Goal: Task Accomplishment & Management: Complete application form

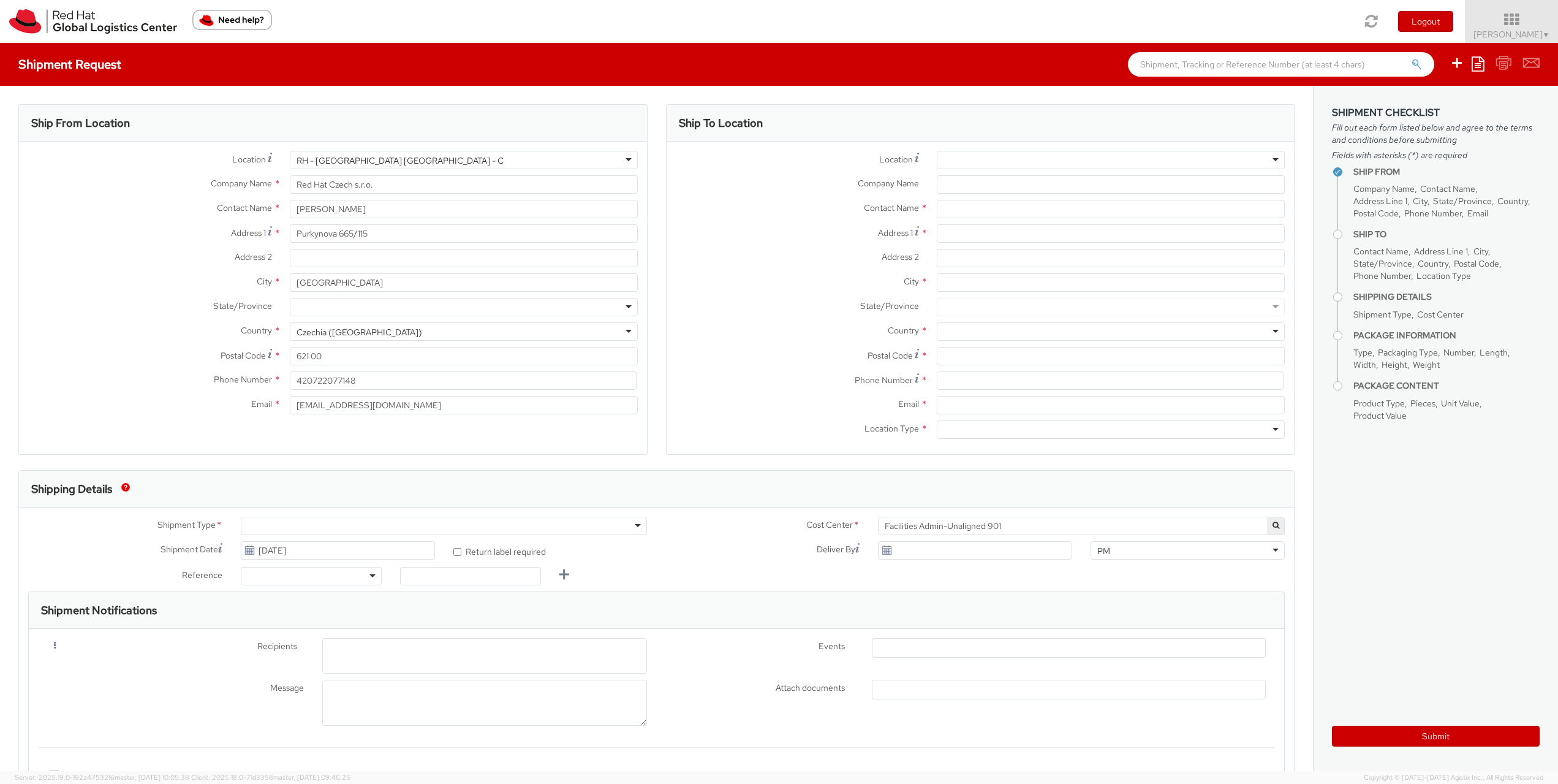
select select
click at [45, 22] on img at bounding box center [93, 21] width 168 height 25
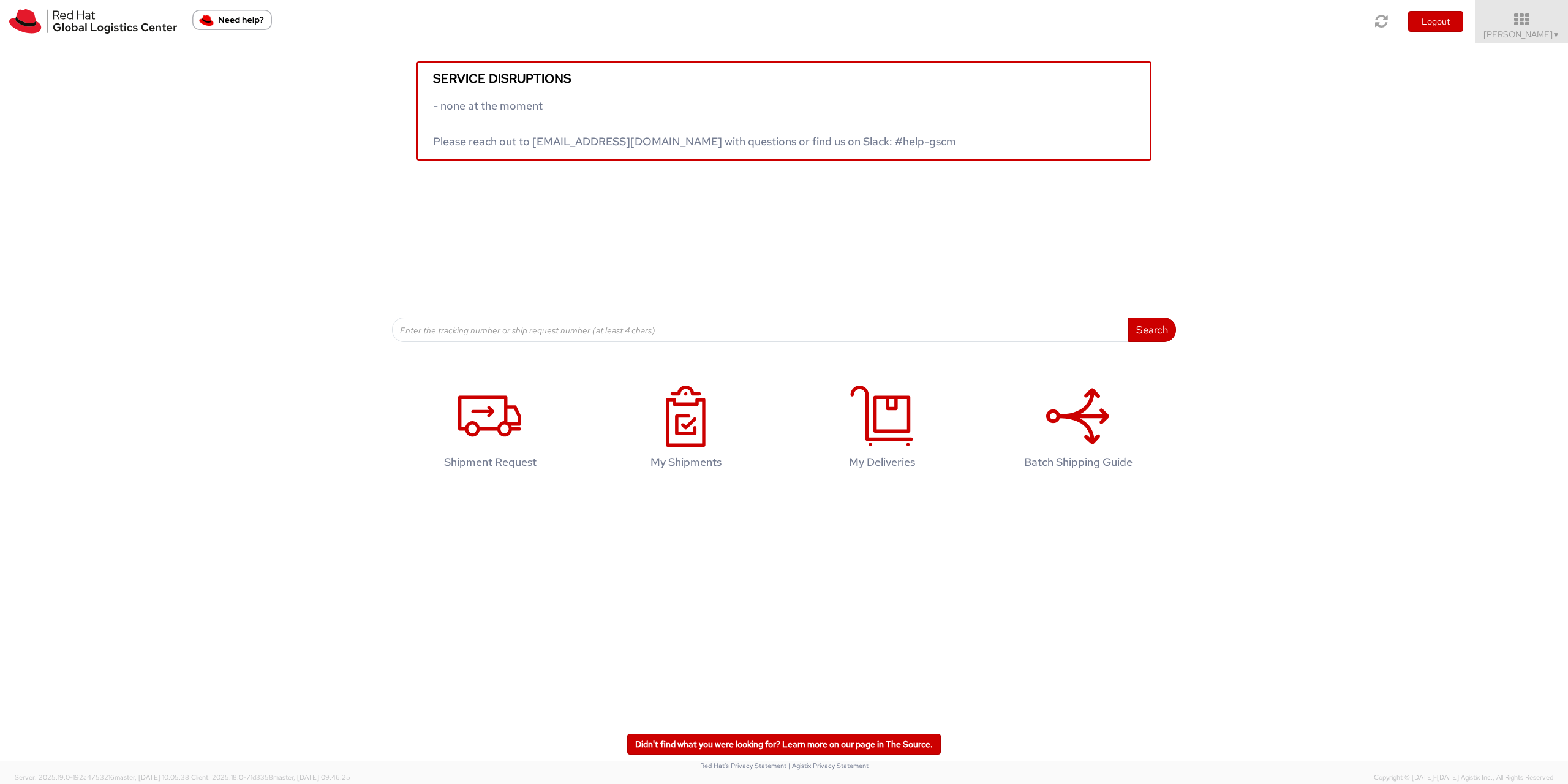
click at [230, 109] on div "Service disruptions - none at the moment Please reach out to [EMAIL_ADDRESS][DO…" at bounding box center [784, 101] width 1568 height 117
click at [505, 446] on icon at bounding box center [490, 415] width 63 height 61
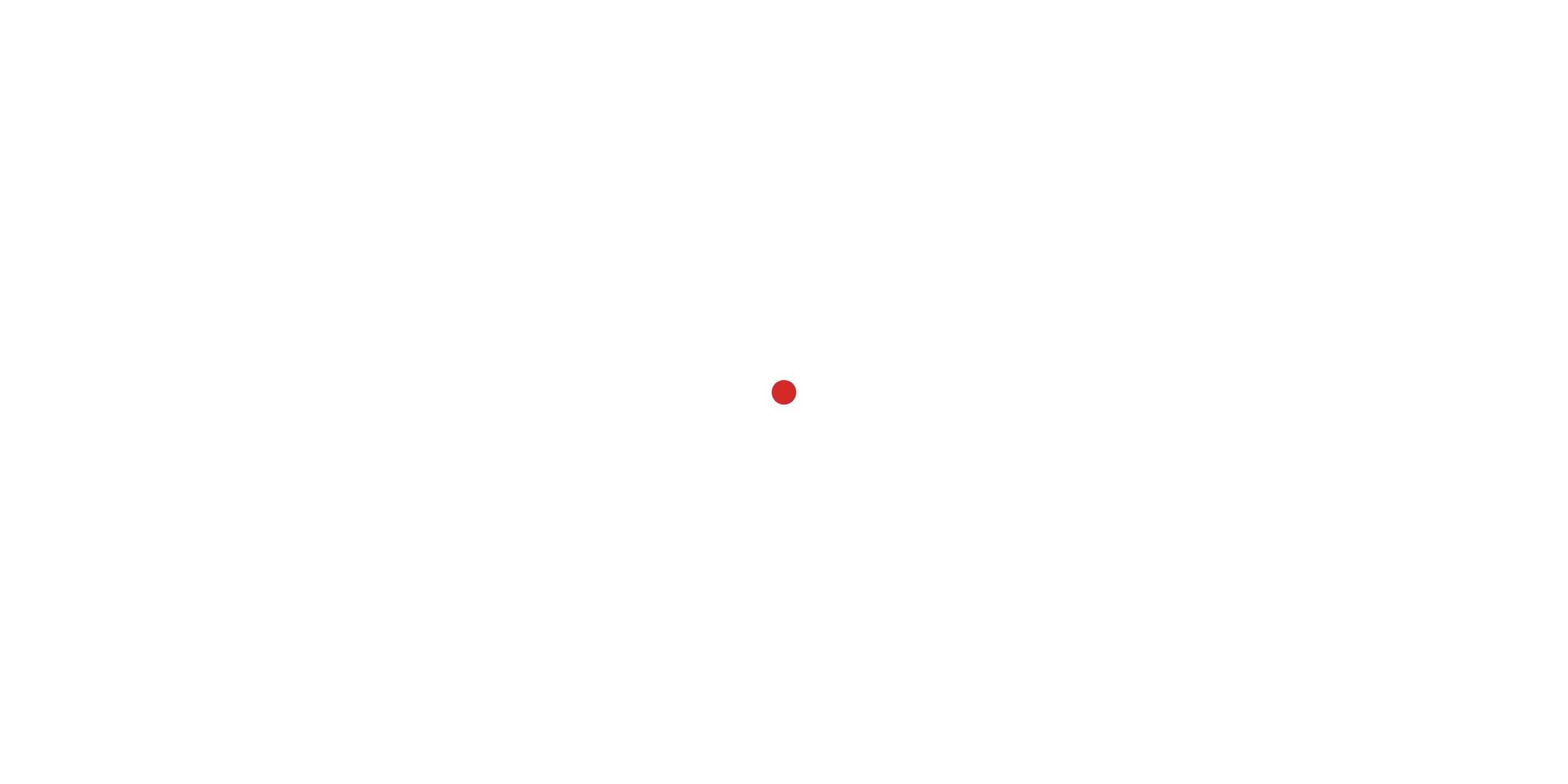
select select
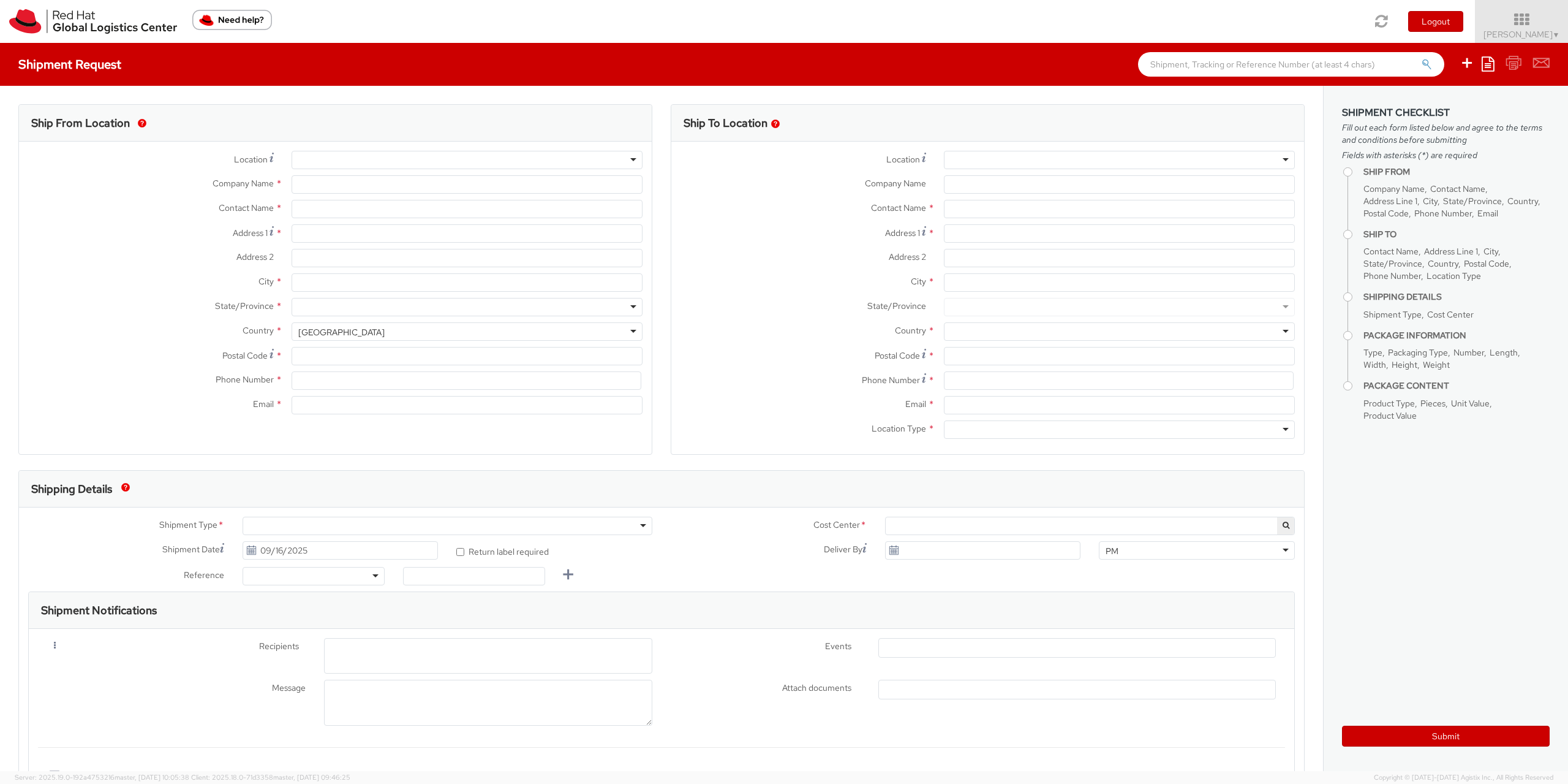
select select "901"
select select
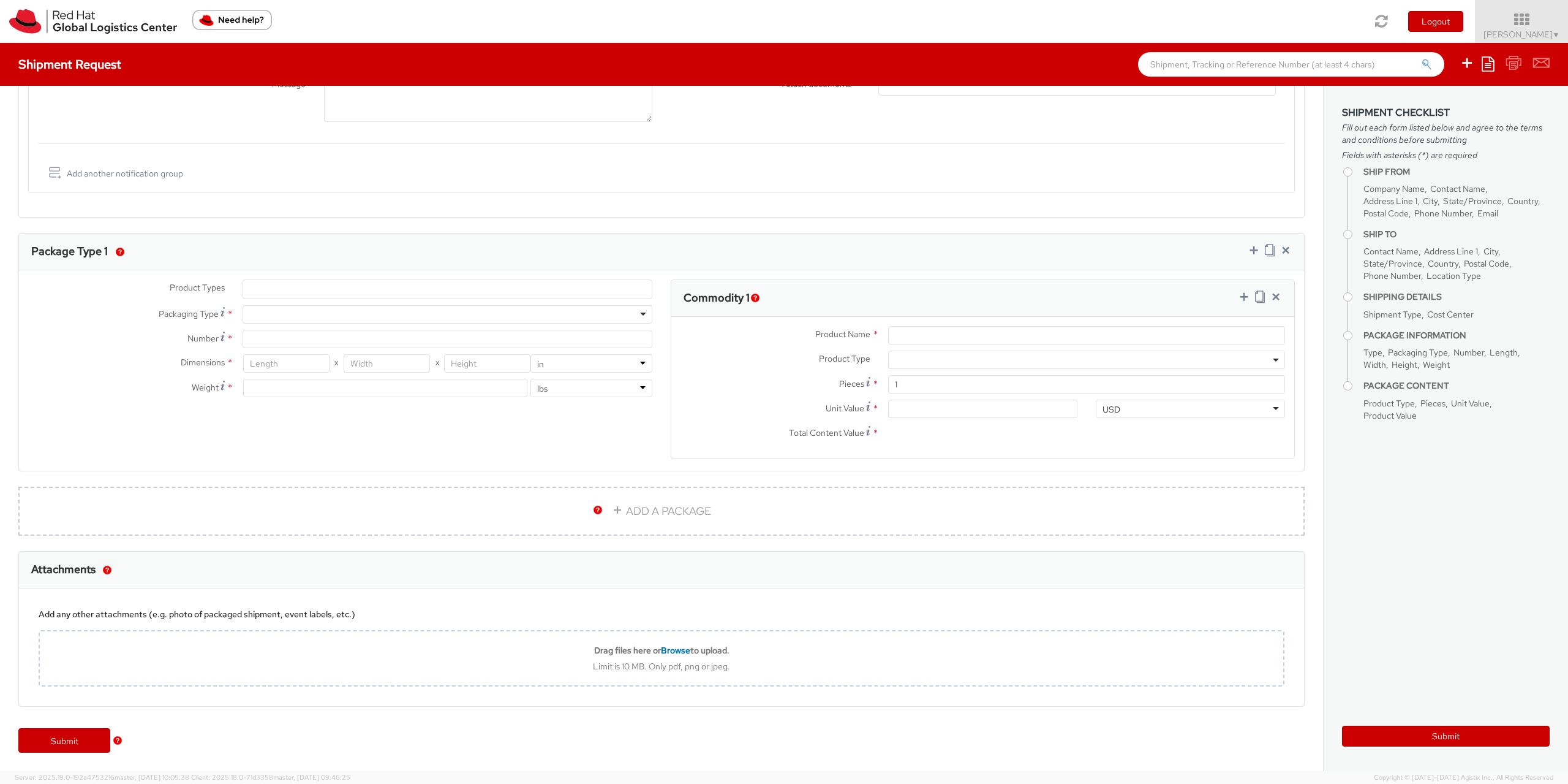
type input "Red Hat Czech s.r.o."
type input "[PERSON_NAME]"
type input "Purkynova 665/115"
type input "BRNO"
type input "621 00"
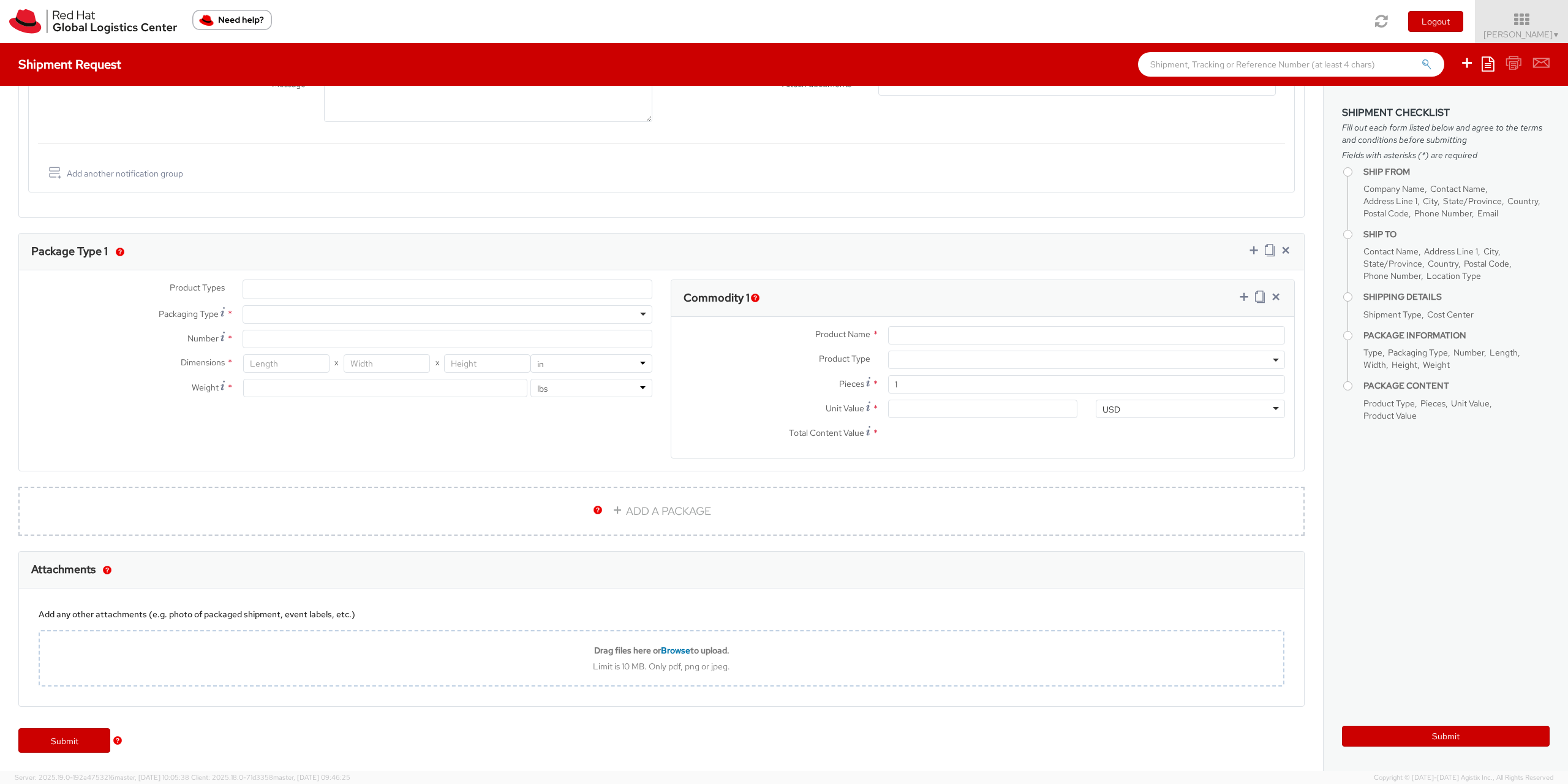
type input "420722077148"
type input "eruzicko@redhat.com"
select select "CM"
select select "KGS"
